Goal: Transaction & Acquisition: Purchase product/service

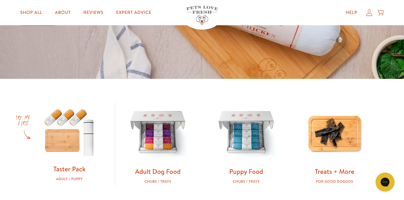
scroll to position [131, 0]
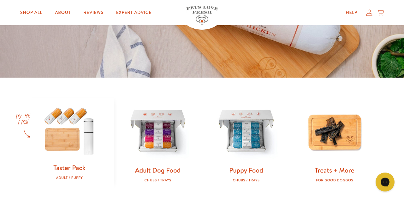
click at [72, 152] on img at bounding box center [69, 130] width 68 height 65
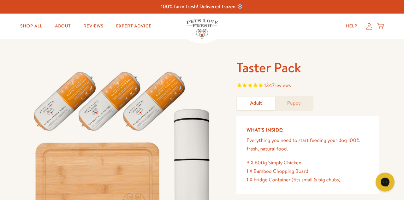
click at [368, 143] on p "Everything you need to start feeding your dog 100% fresh, natural food." at bounding box center [307, 144] width 122 height 17
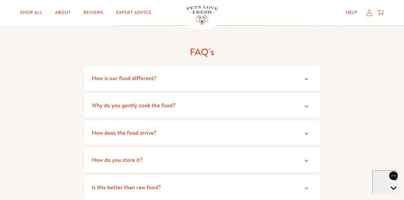
scroll to position [1105, 0]
click at [313, 159] on summary "How do you store it?" at bounding box center [202, 159] width 236 height 25
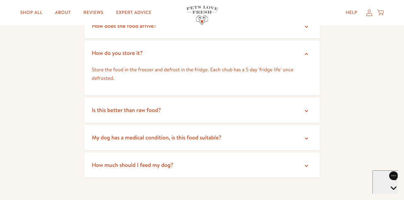
scroll to position [1211, 0]
click at [309, 116] on summary "Is this better than raw food?" at bounding box center [202, 109] width 236 height 25
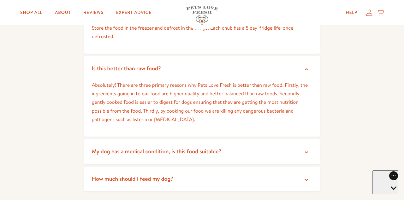
scroll to position [1253, 0]
click at [312, 177] on summary "How much should I feed my dog?" at bounding box center [202, 178] width 236 height 25
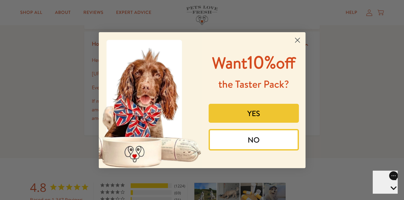
scroll to position [1387, 0]
click at [269, 114] on button "YES" at bounding box center [253, 113] width 90 height 19
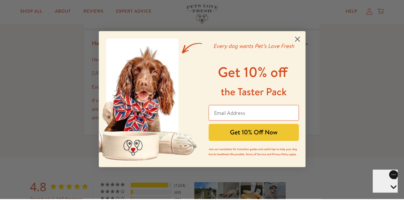
scroll to position [1387, 0]
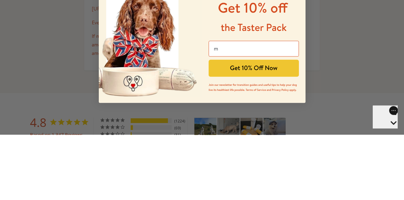
type input "[EMAIL_ADDRESS][DOMAIN_NAME]"
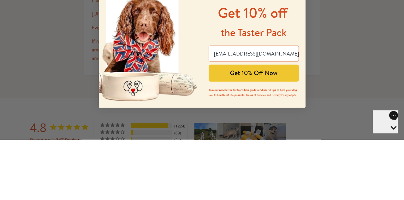
scroll to position [1387, 0]
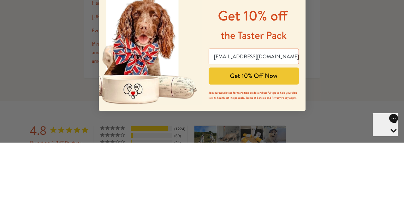
click at [276, 142] on button "Get 10% Off Now" at bounding box center [253, 133] width 90 height 17
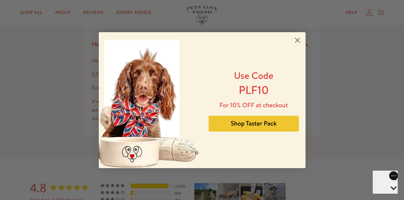
click at [270, 131] on button "Shop Taster Pack" at bounding box center [253, 124] width 90 height 16
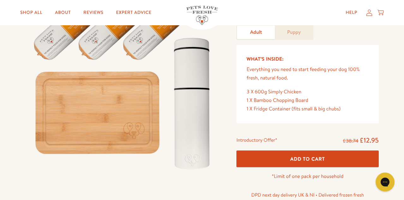
scroll to position [71, 0]
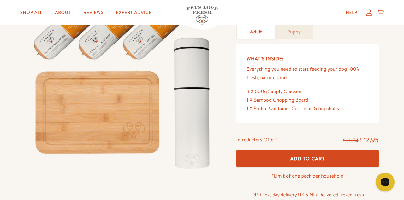
click at [321, 160] on span "Add To Cart" at bounding box center [307, 158] width 35 height 7
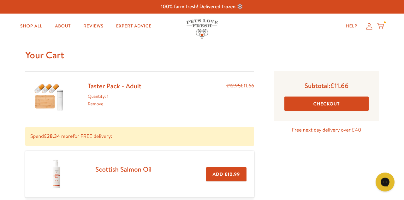
click at [337, 105] on button "Checkout" at bounding box center [326, 103] width 84 height 14
